Goal: Task Accomplishment & Management: Use online tool/utility

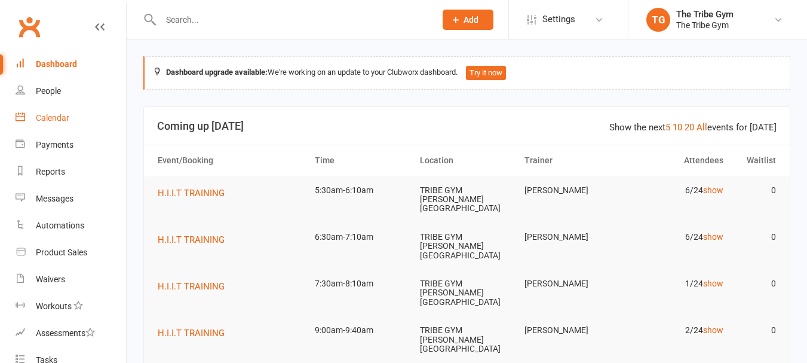
click at [57, 119] on div "Calendar" at bounding box center [52, 118] width 33 height 10
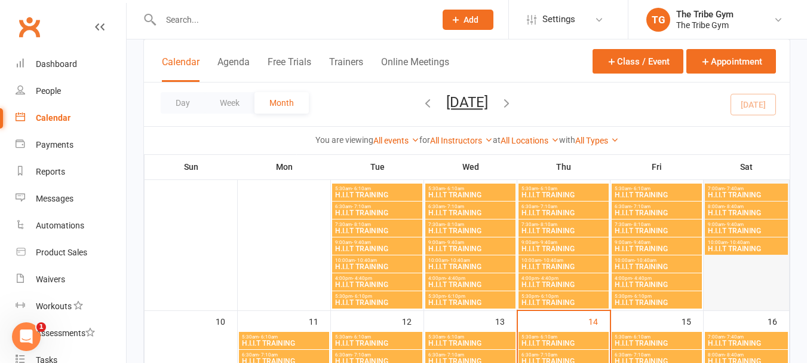
scroll to position [358, 0]
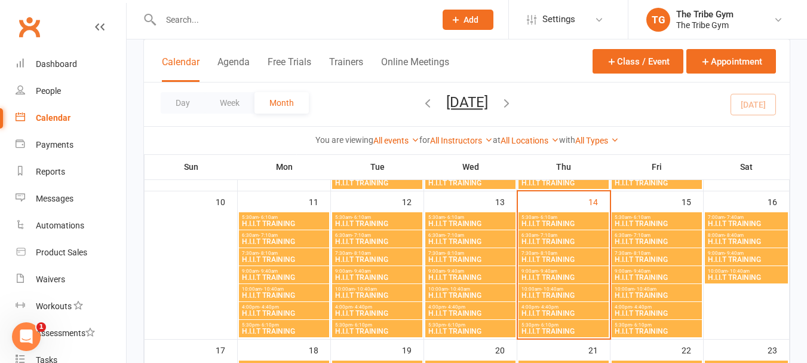
click at [536, 243] on span "H.I.I.T TRAINING" at bounding box center [563, 241] width 85 height 7
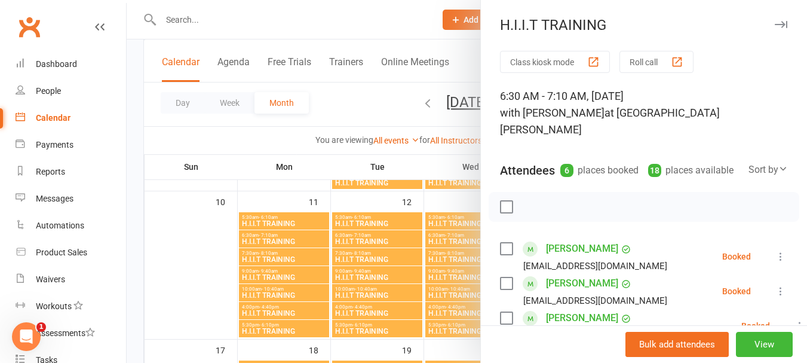
click at [634, 62] on button "Roll call" at bounding box center [656, 62] width 74 height 22
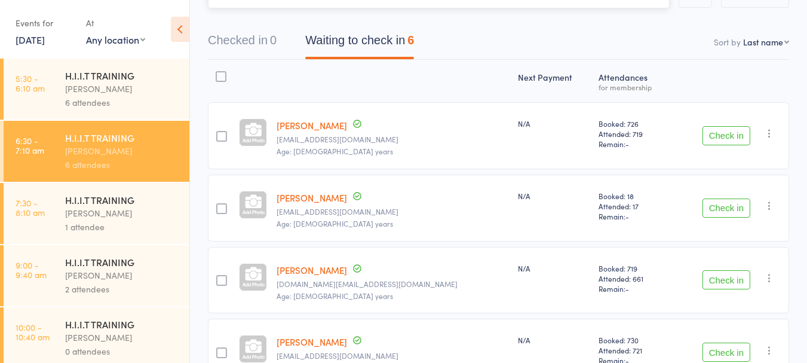
scroll to position [60, 0]
